Goal: Find specific page/section: Find specific page/section

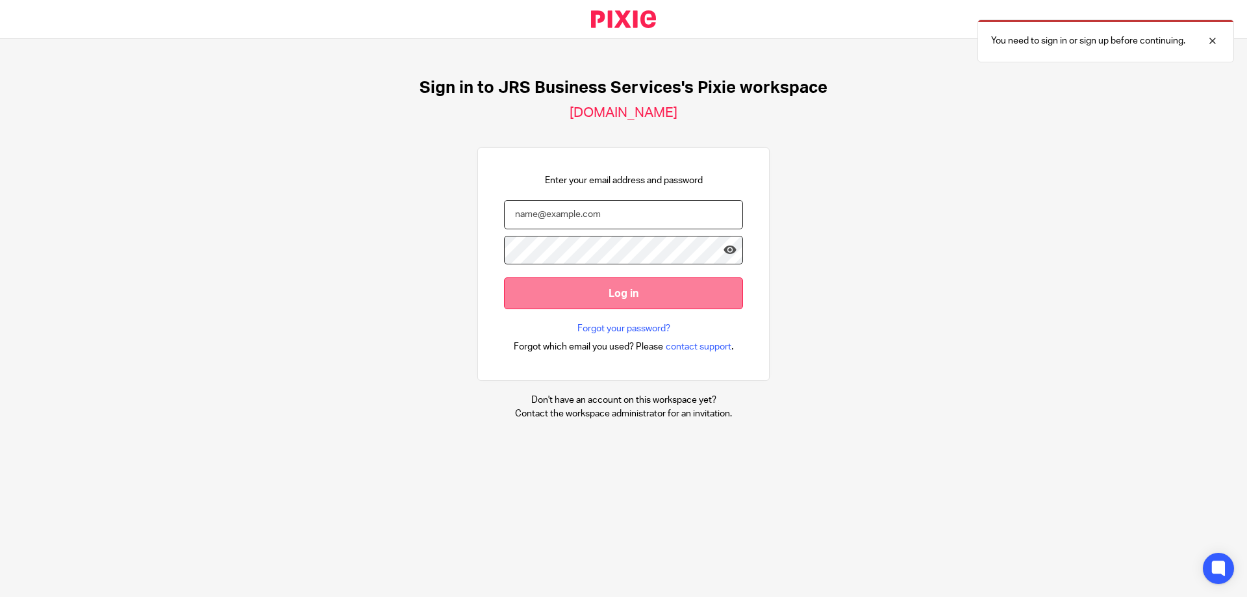
type input "[PERSON_NAME][EMAIL_ADDRESS][DOMAIN_NAME]"
drag, startPoint x: 607, startPoint y: 293, endPoint x: 603, endPoint y: 299, distance: 7.0
click at [606, 294] on input "Log in" at bounding box center [623, 293] width 239 height 32
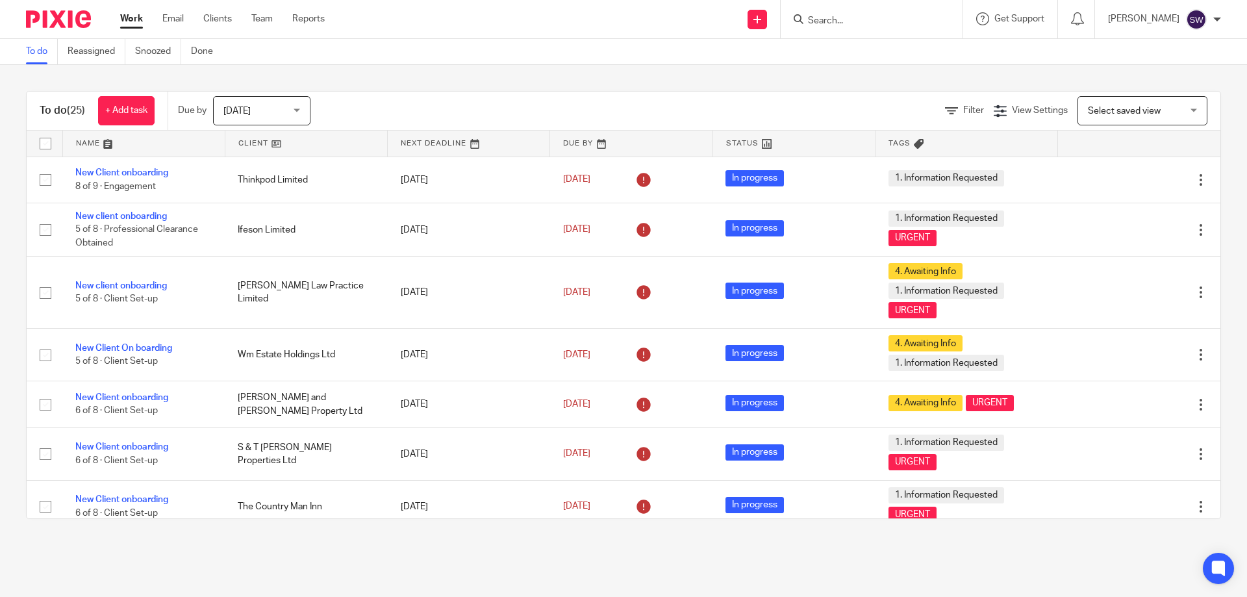
click at [300, 108] on div "Today Today" at bounding box center [261, 110] width 97 height 29
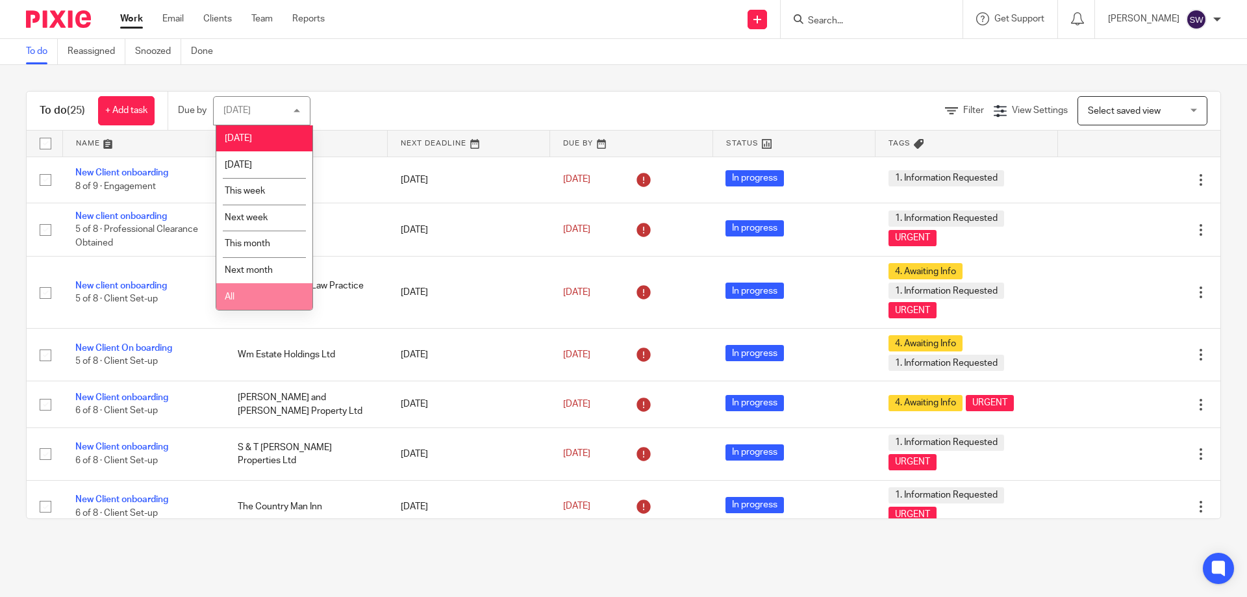
click at [259, 297] on li "All" at bounding box center [264, 296] width 96 height 27
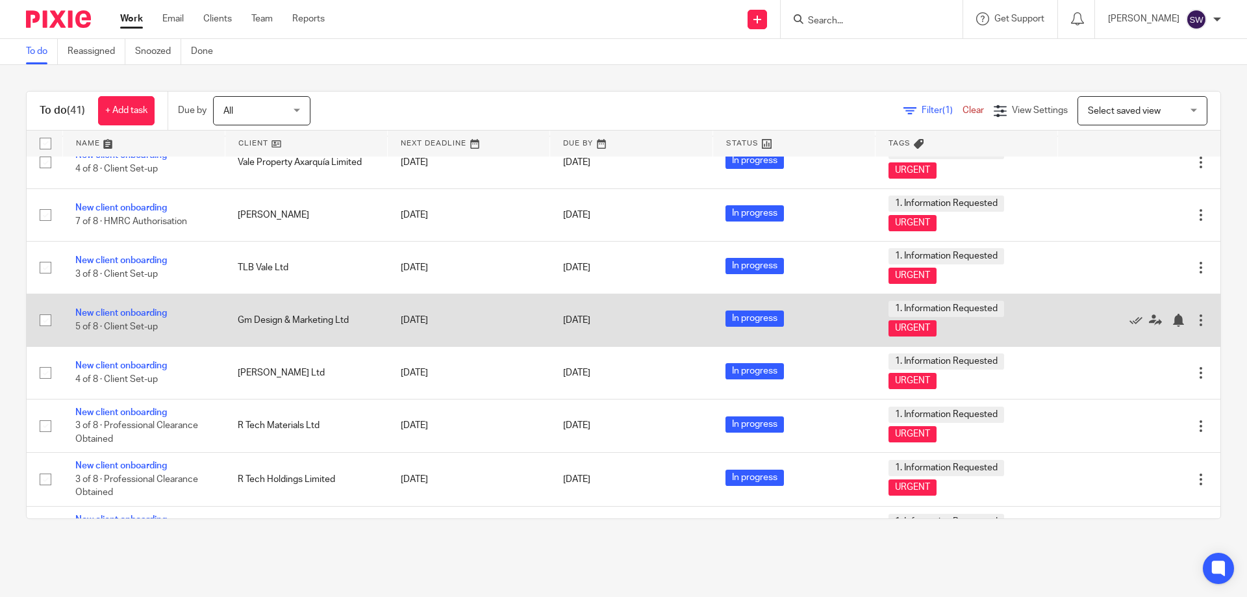
scroll to position [1793, 0]
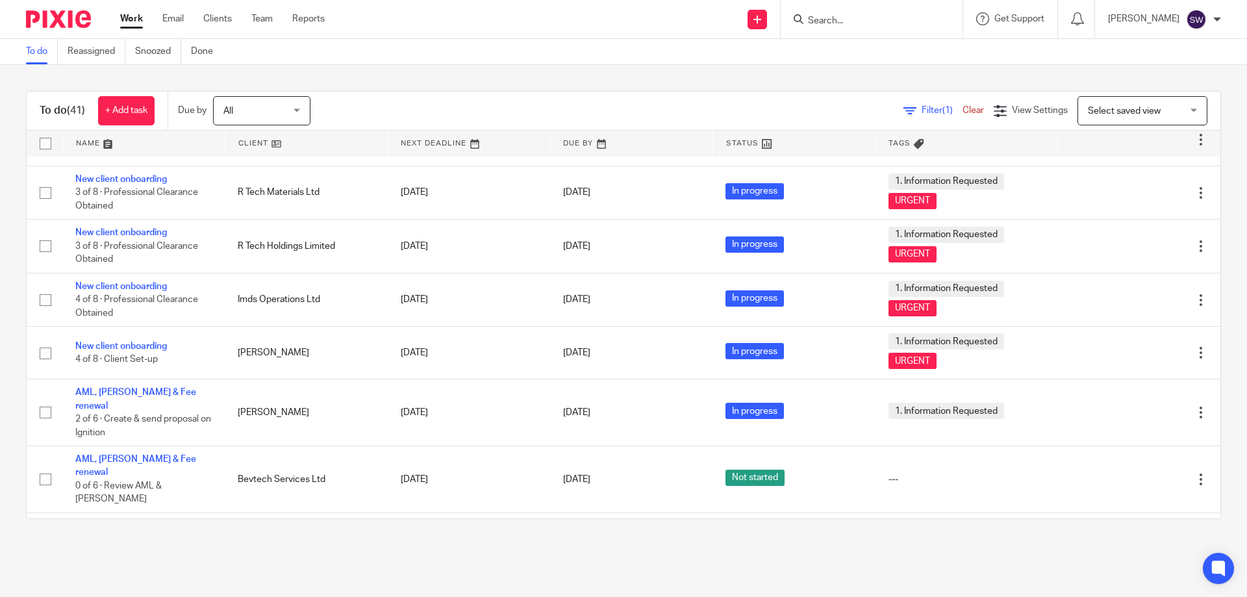
click at [854, 8] on div at bounding box center [872, 19] width 182 height 38
click at [858, 18] on input "Search" at bounding box center [865, 22] width 117 height 12
type input "ajc"
click at [870, 48] on link at bounding box center [884, 50] width 161 height 19
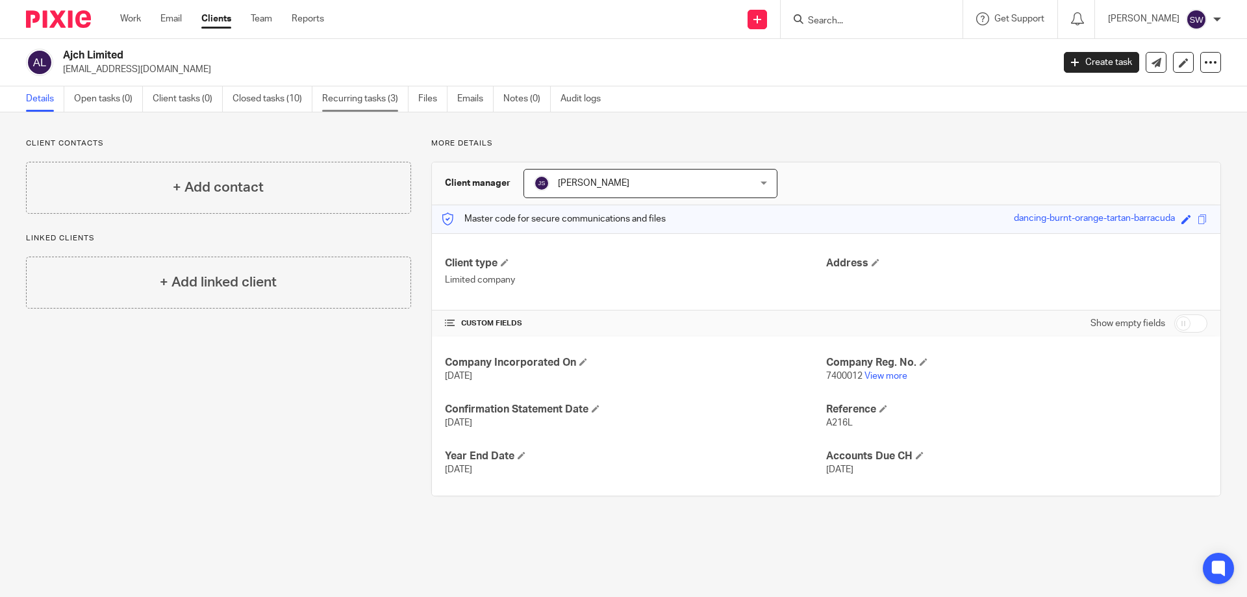
click at [338, 103] on link "Recurring tasks (3)" at bounding box center [365, 98] width 86 height 25
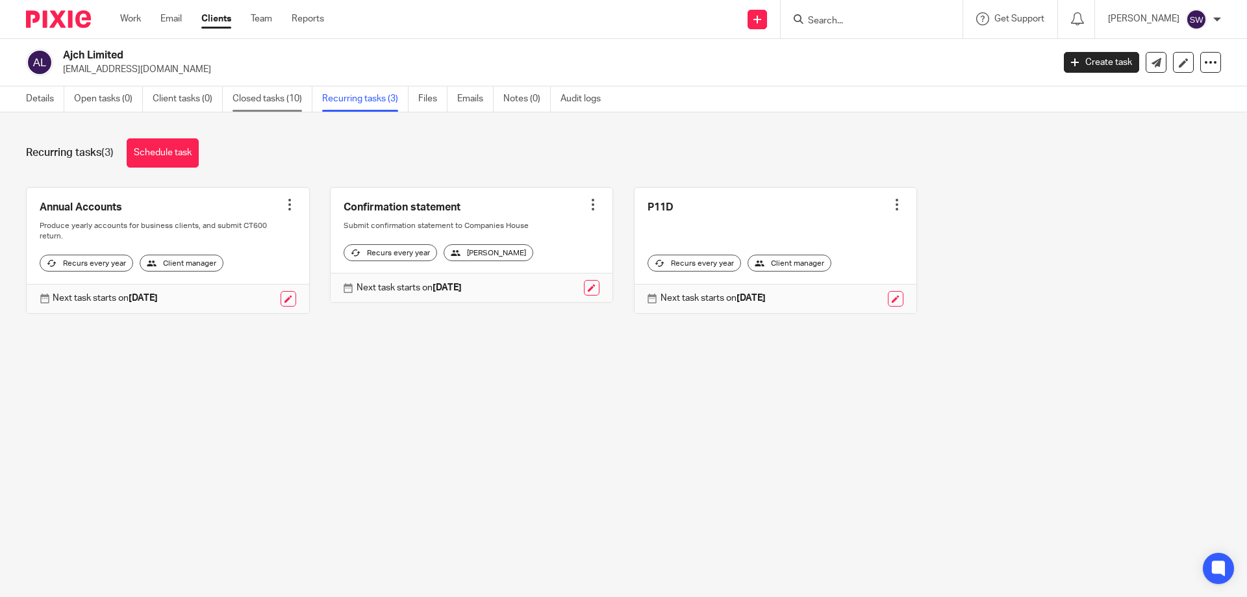
click at [284, 96] on link "Closed tasks (10)" at bounding box center [273, 98] width 80 height 25
